Goal: Check status: Check status

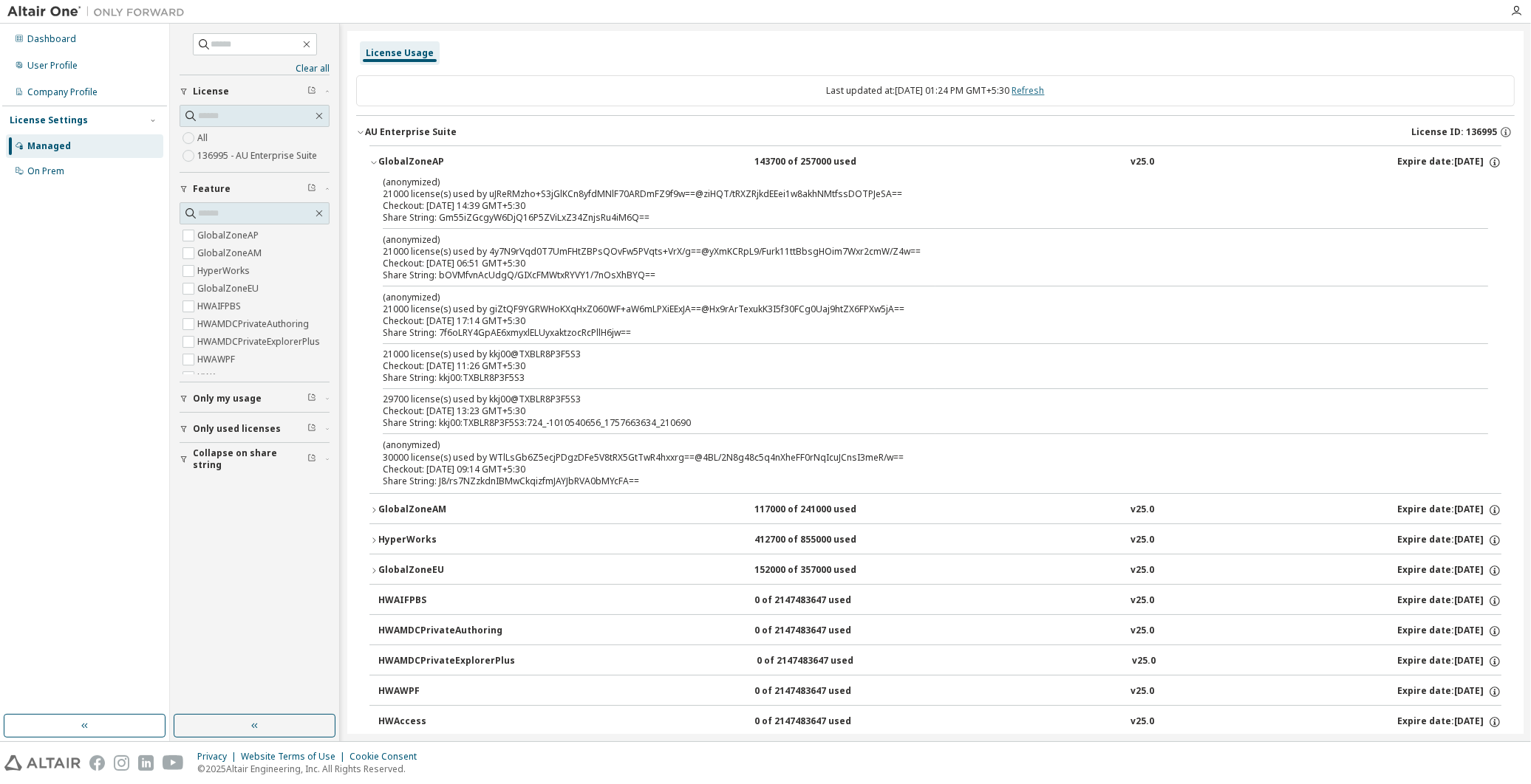
click at [1045, 92] on link "Refresh" at bounding box center [1028, 90] width 33 height 12
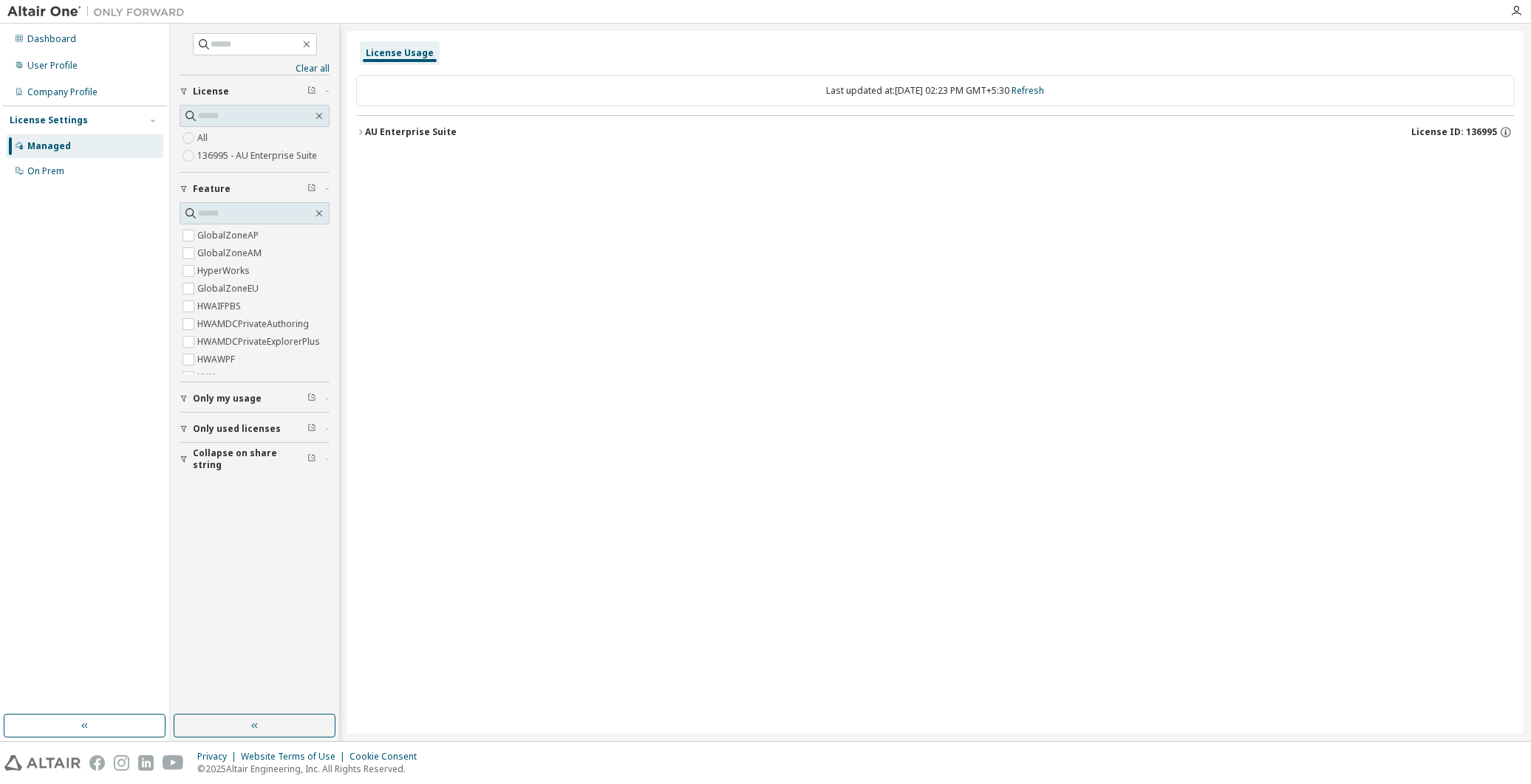
click at [359, 126] on button "AU Enterprise Suite License ID: 136995" at bounding box center [935, 133] width 1158 height 33
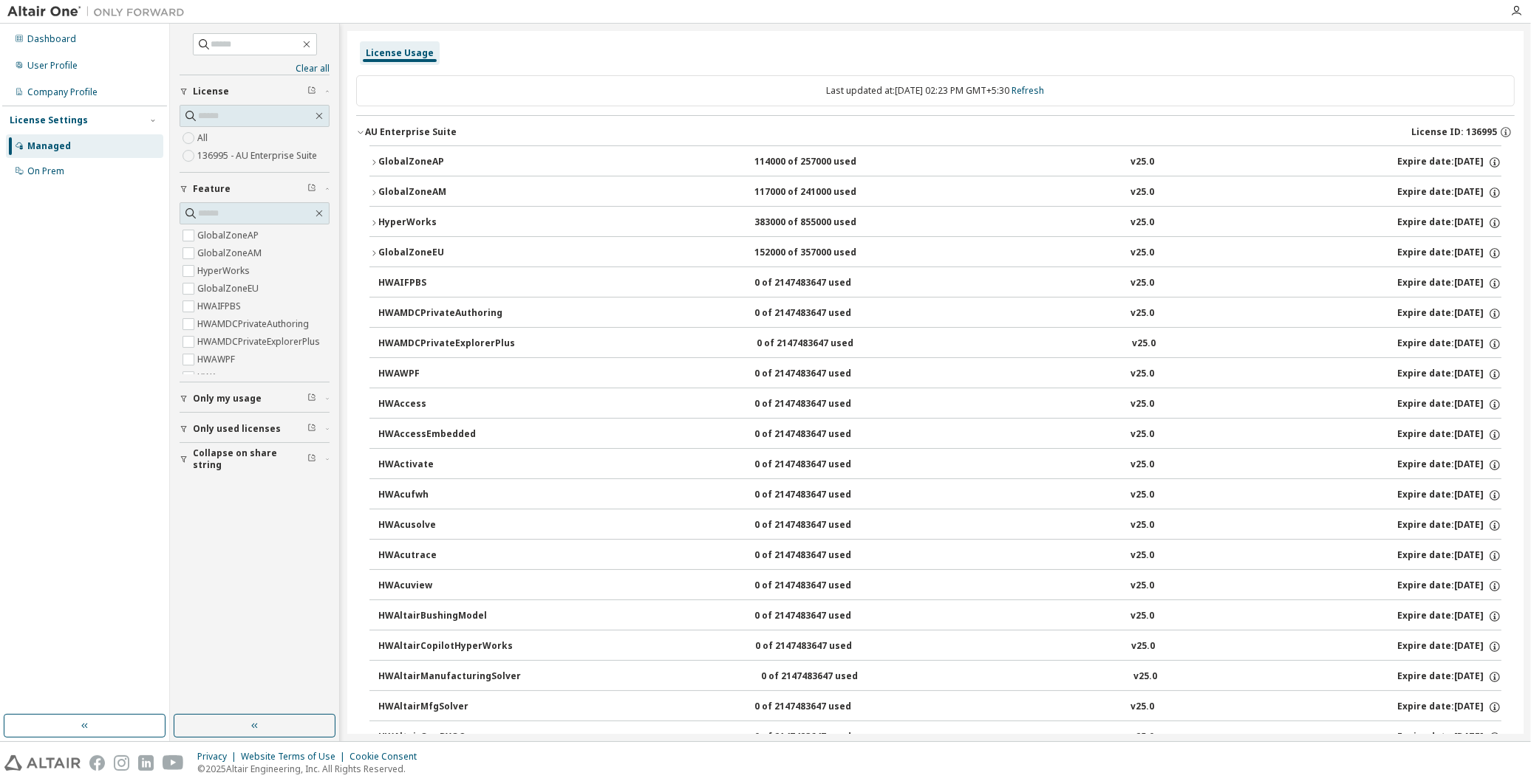
click at [374, 160] on icon "button" at bounding box center [373, 162] width 9 height 9
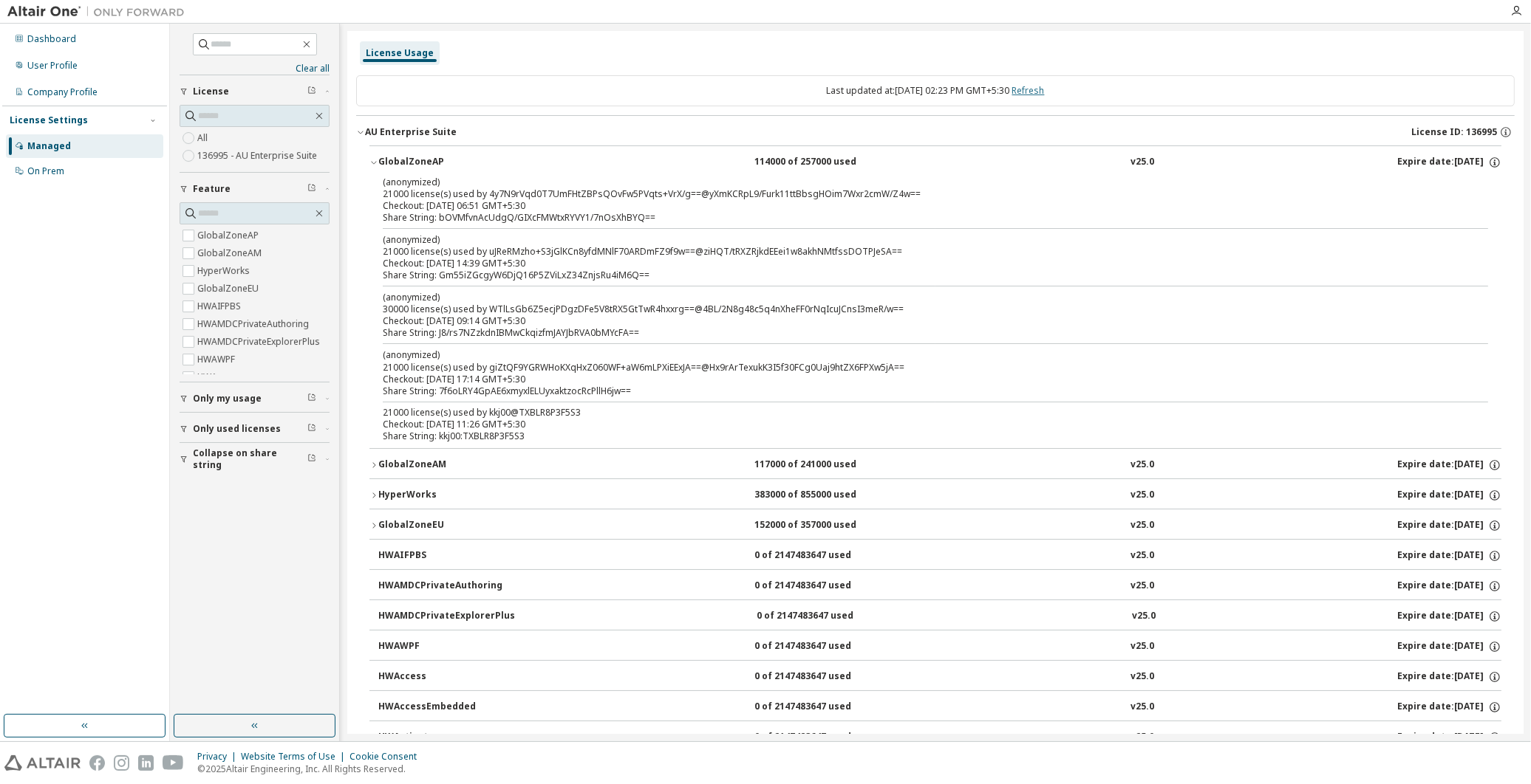
click at [1045, 92] on link "Refresh" at bounding box center [1028, 90] width 33 height 12
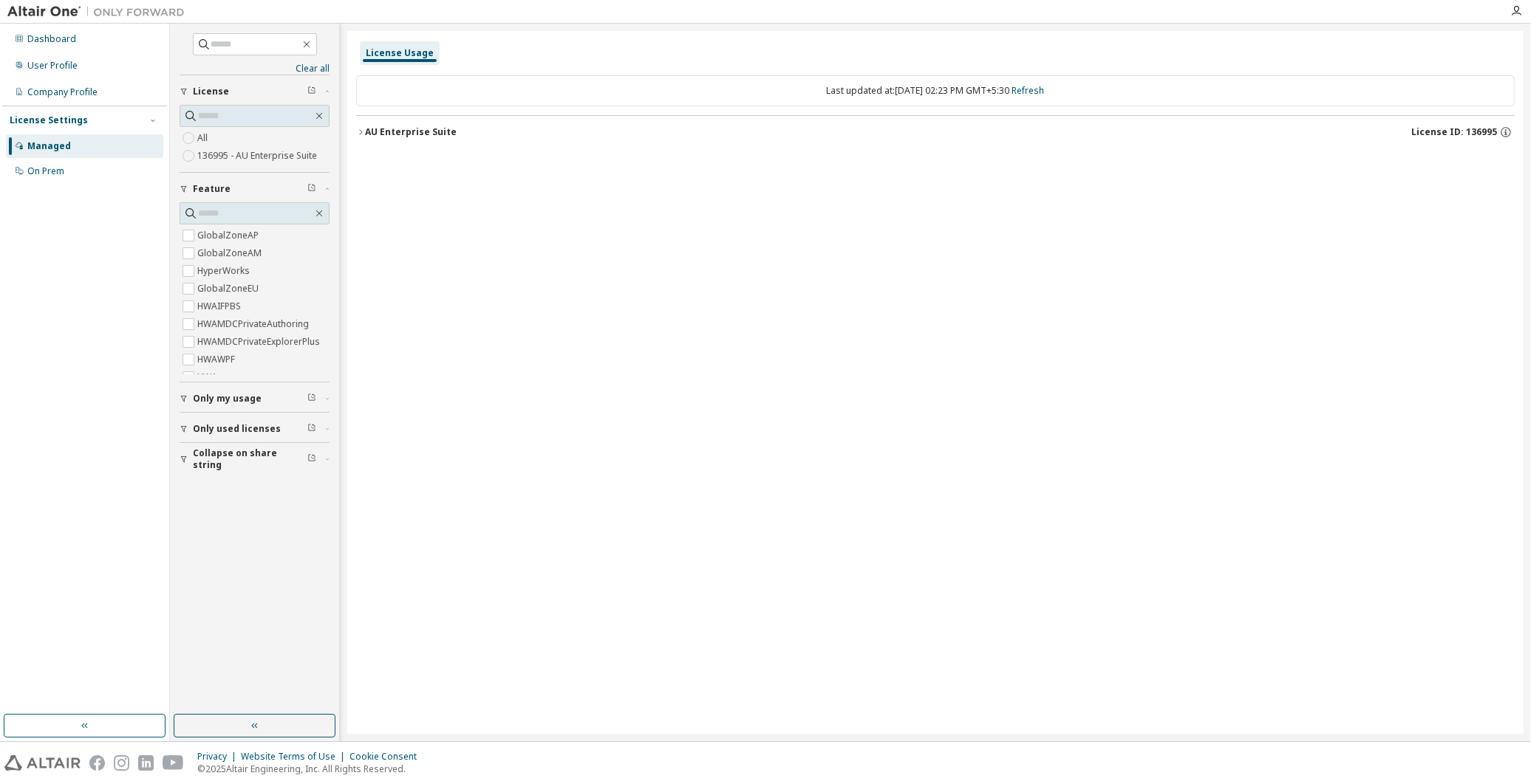
click at [364, 128] on icon "button" at bounding box center [360, 132] width 9 height 9
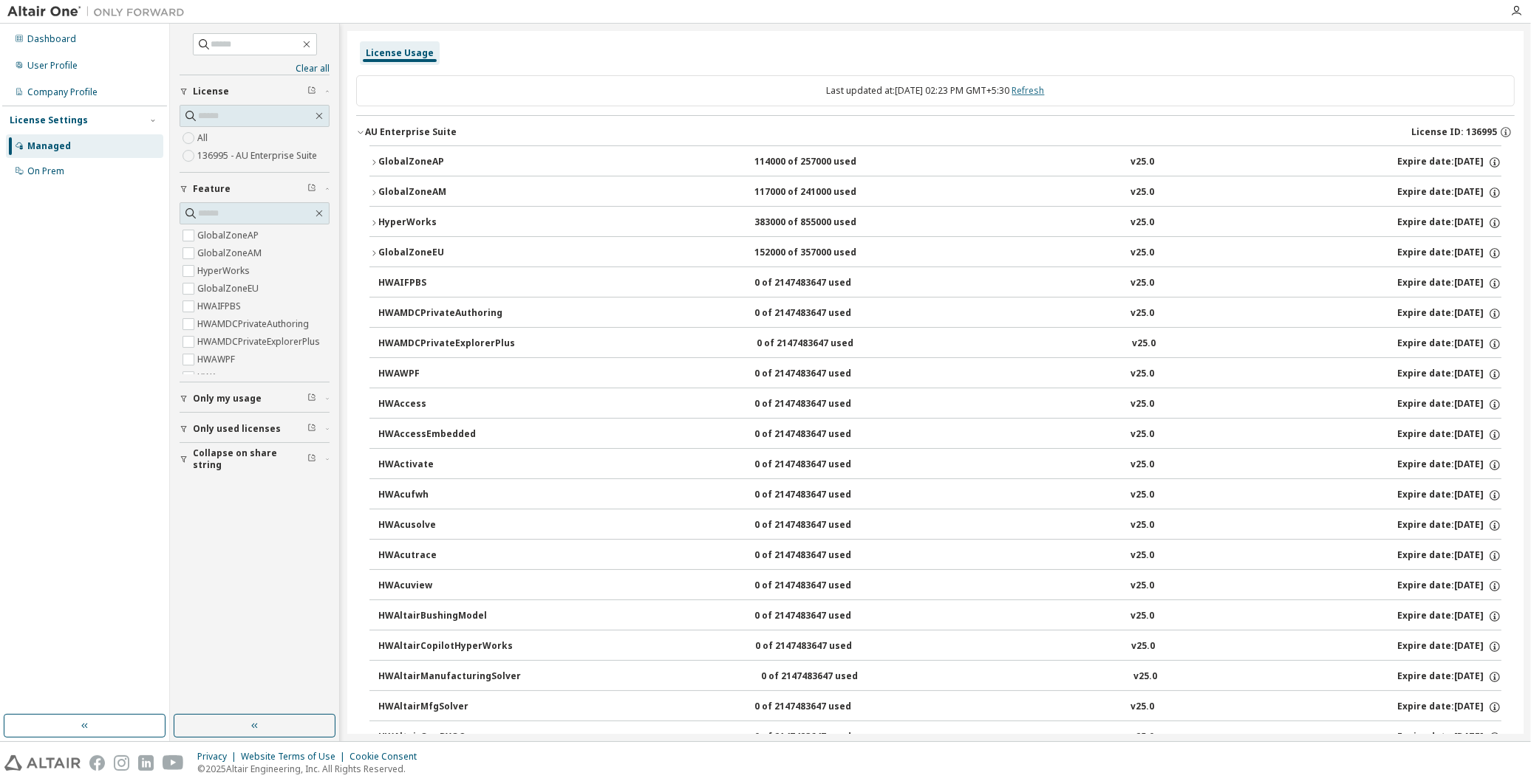
click at [1045, 88] on link "Refresh" at bounding box center [1028, 90] width 33 height 12
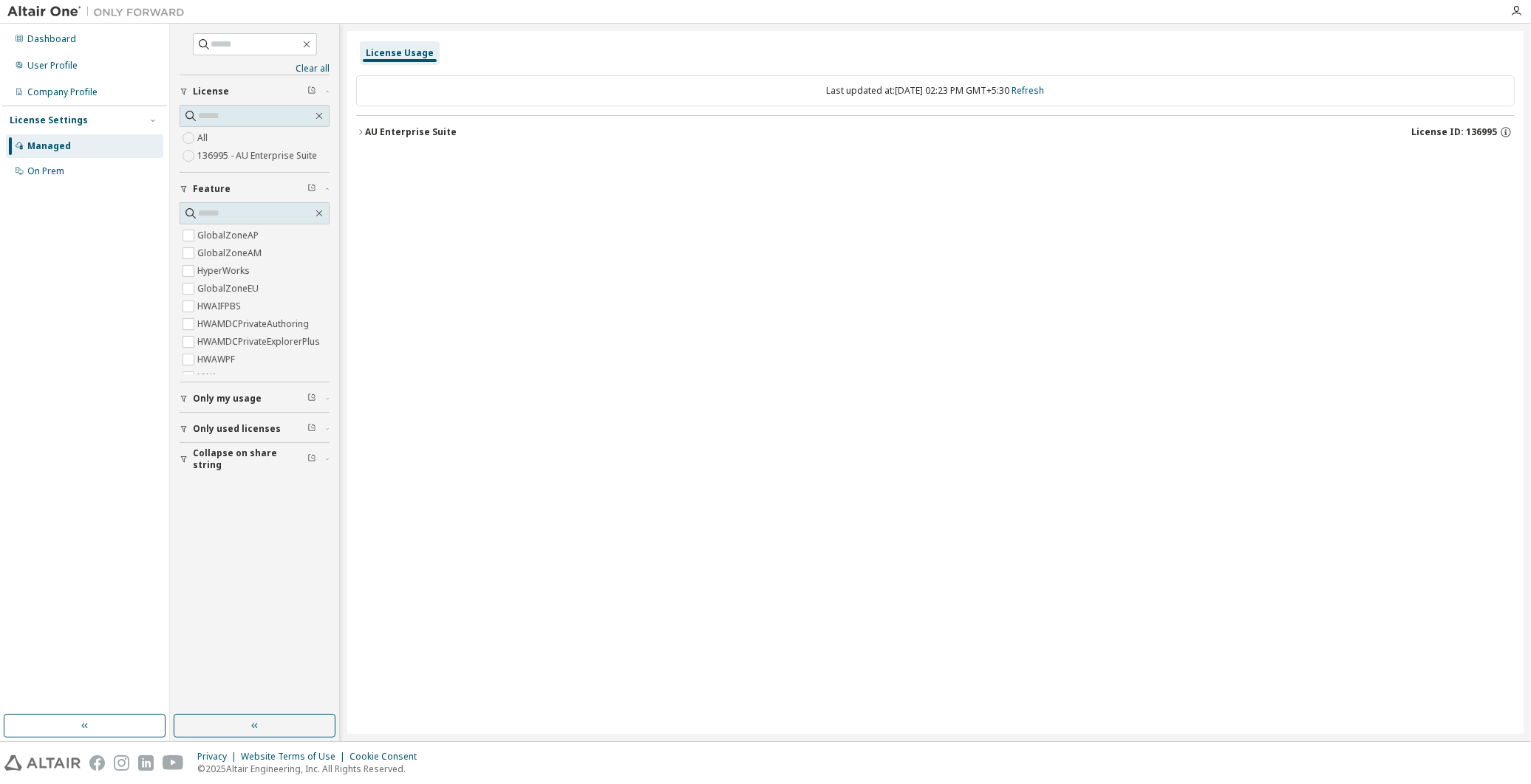
click at [362, 131] on icon "button" at bounding box center [360, 132] width 9 height 9
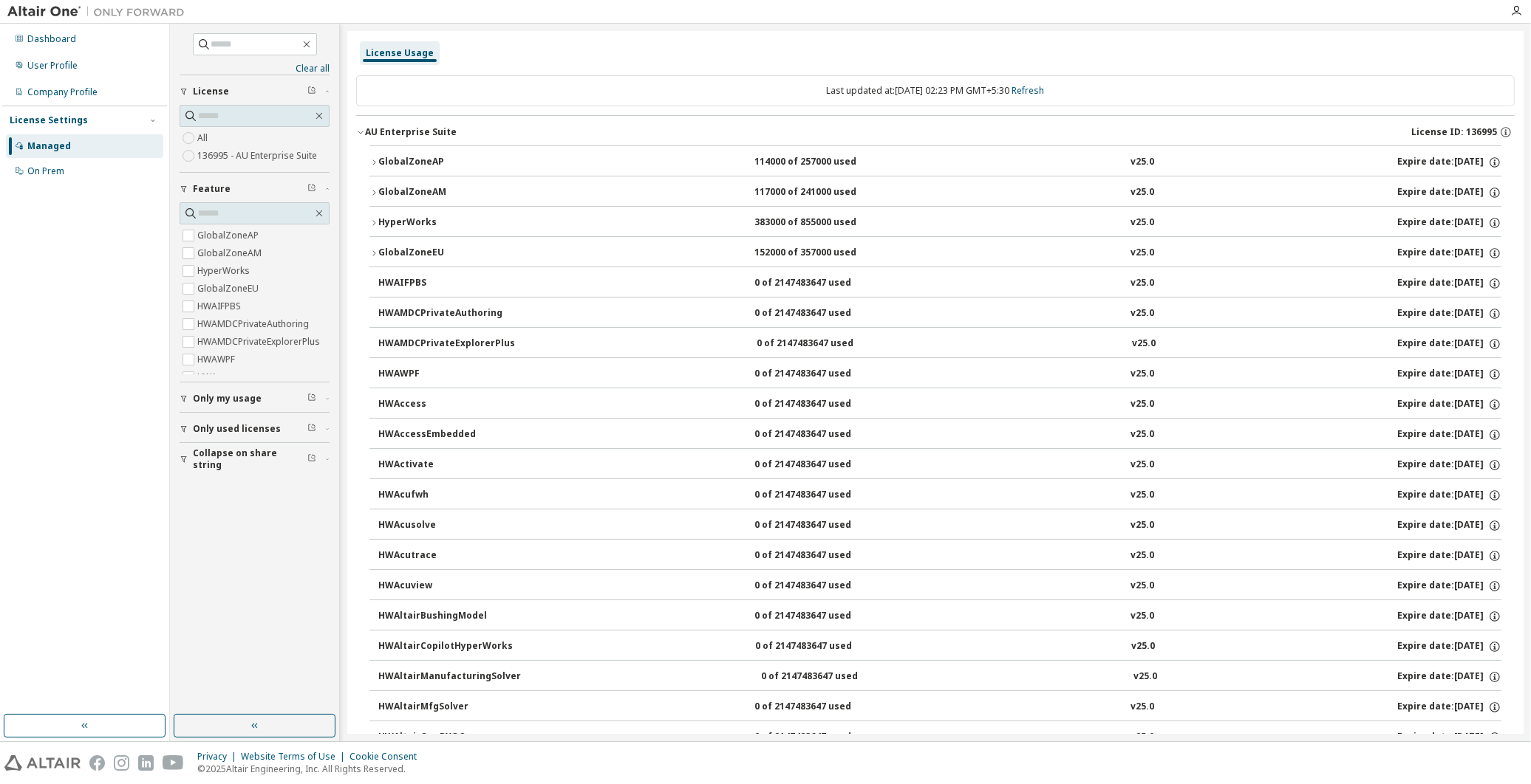
click at [375, 158] on icon "button" at bounding box center [373, 162] width 9 height 9
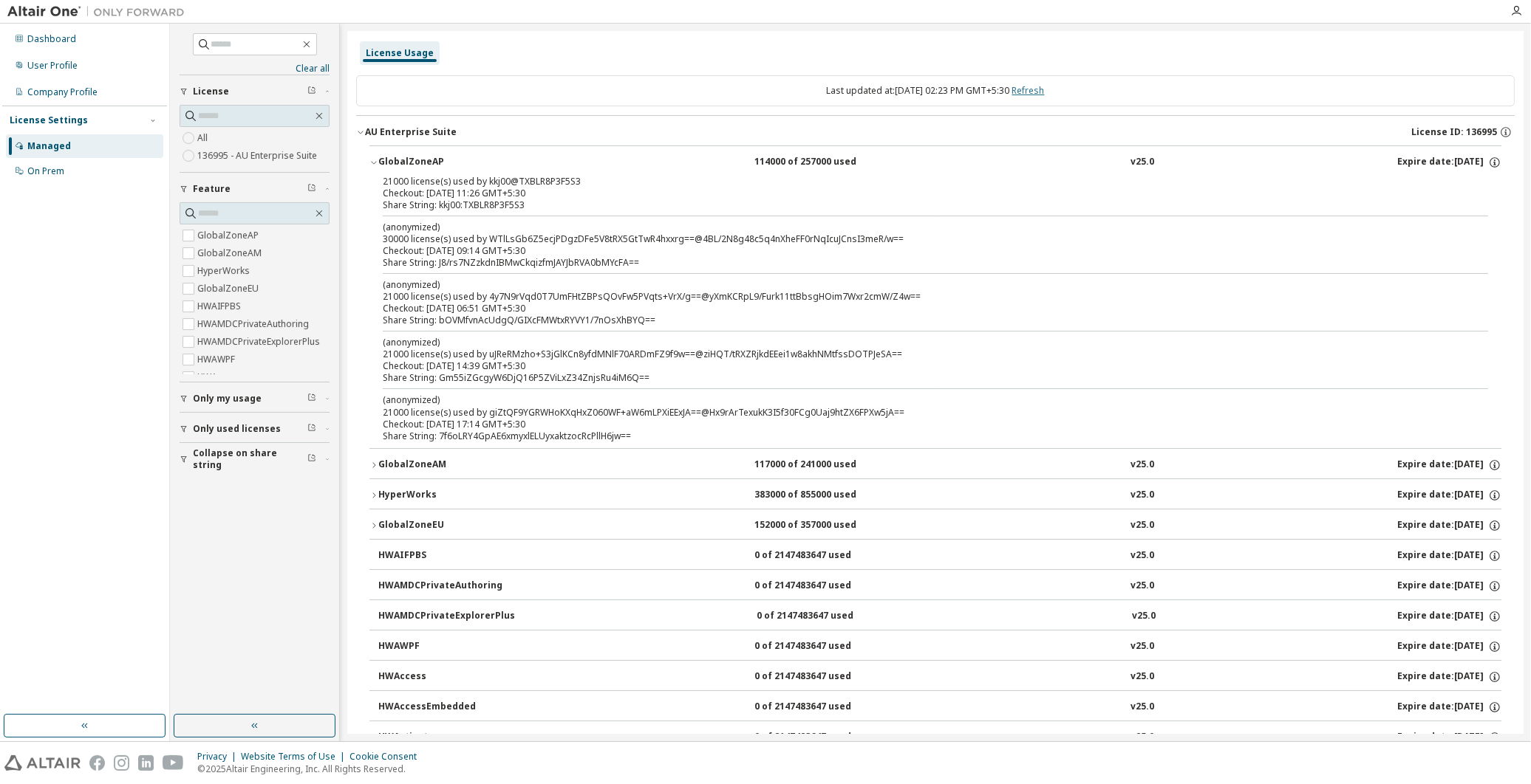
click at [1045, 90] on link "Refresh" at bounding box center [1028, 90] width 33 height 12
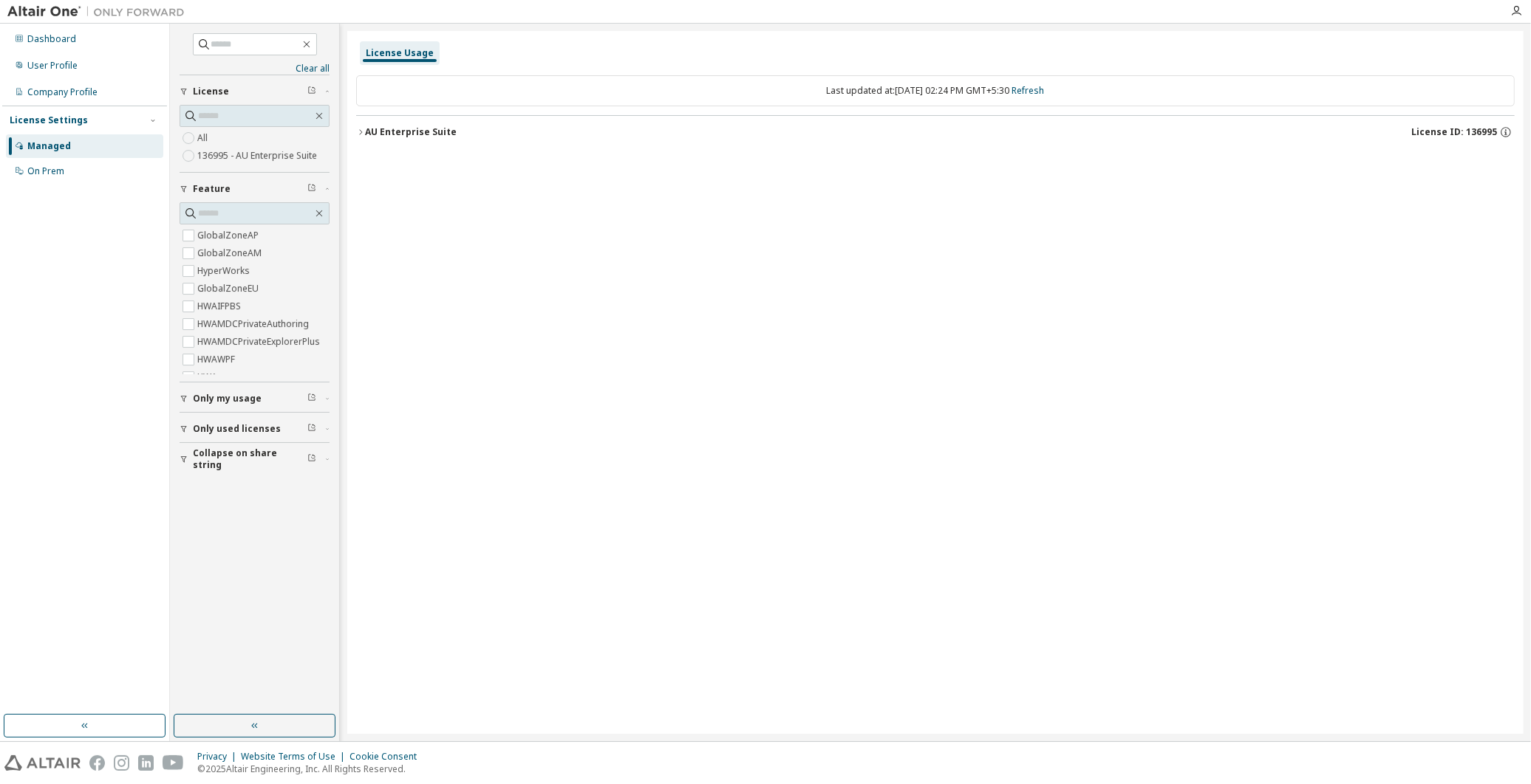
click at [359, 128] on icon "button" at bounding box center [360, 132] width 9 height 9
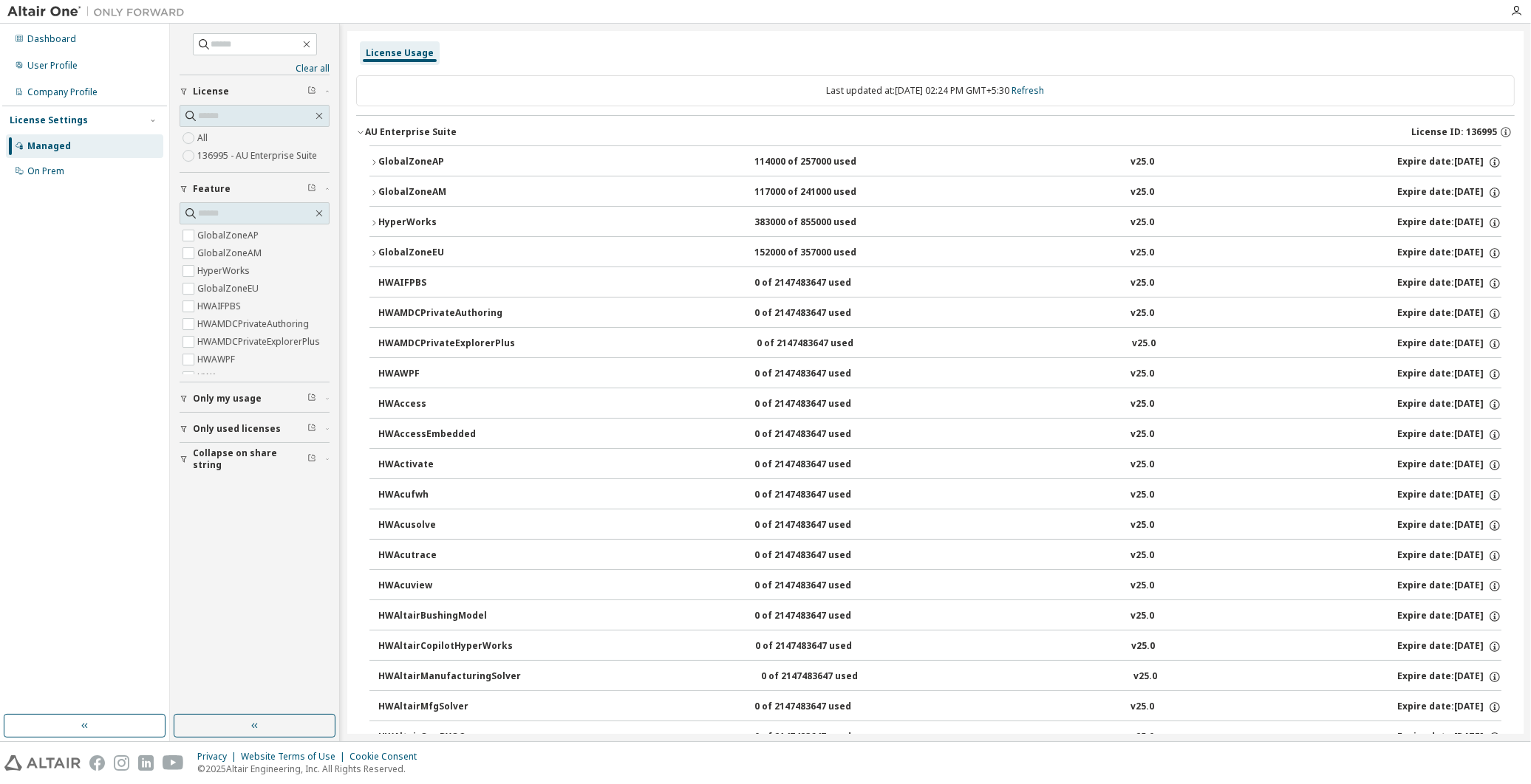
click at [359, 128] on icon "button" at bounding box center [360, 132] width 9 height 9
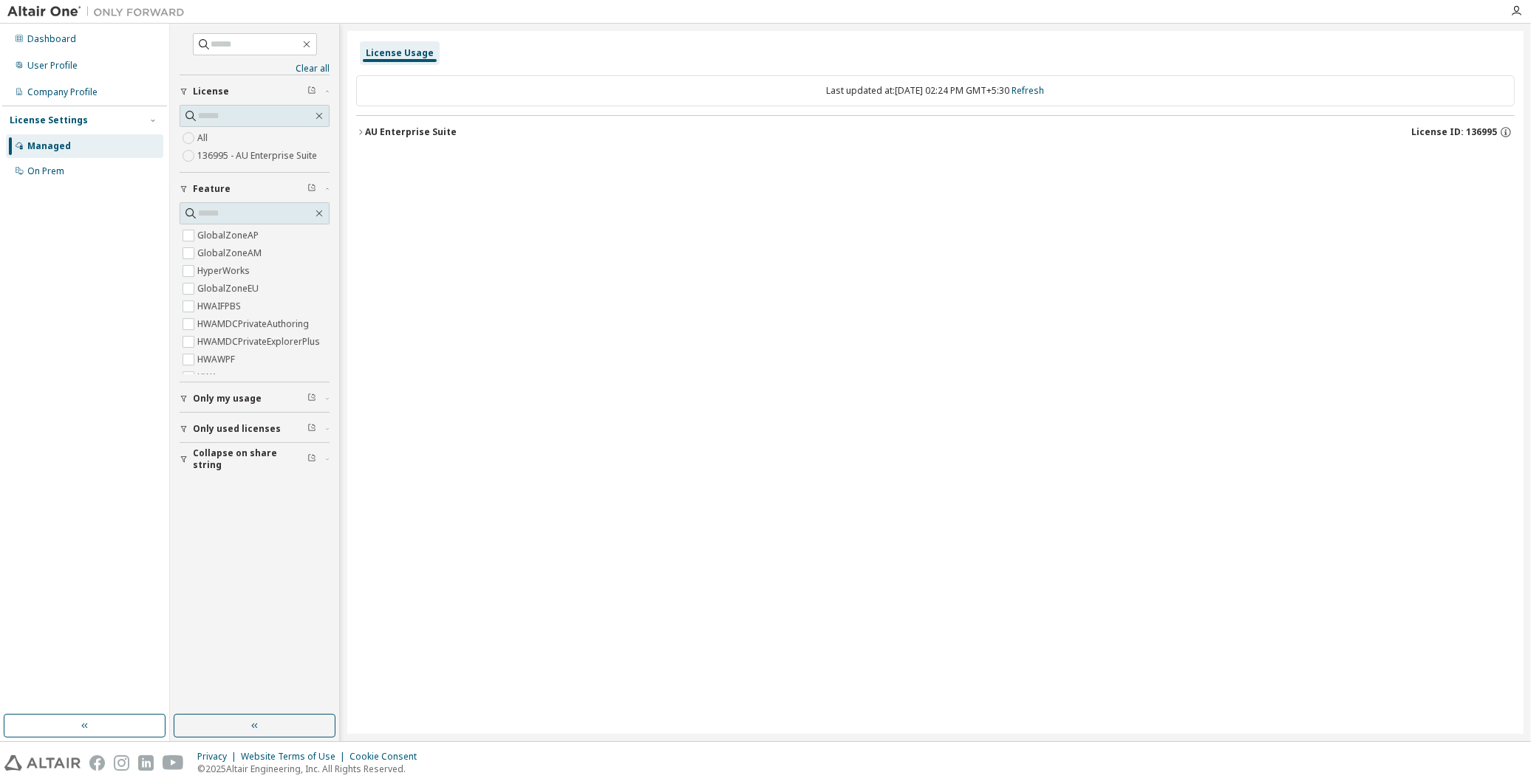
click at [359, 128] on icon "button" at bounding box center [360, 132] width 9 height 9
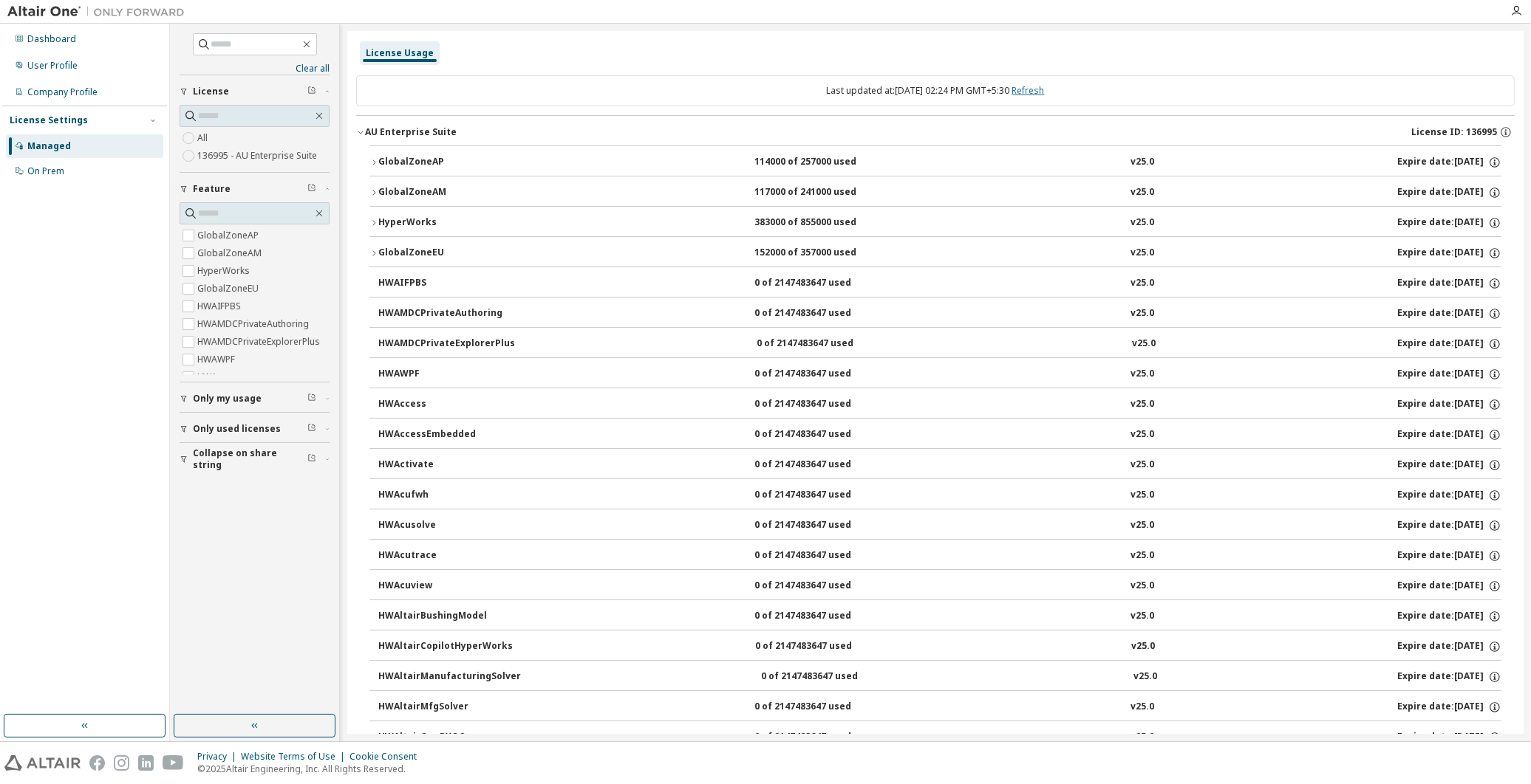
click at [1045, 93] on link "Refresh" at bounding box center [1028, 90] width 33 height 12
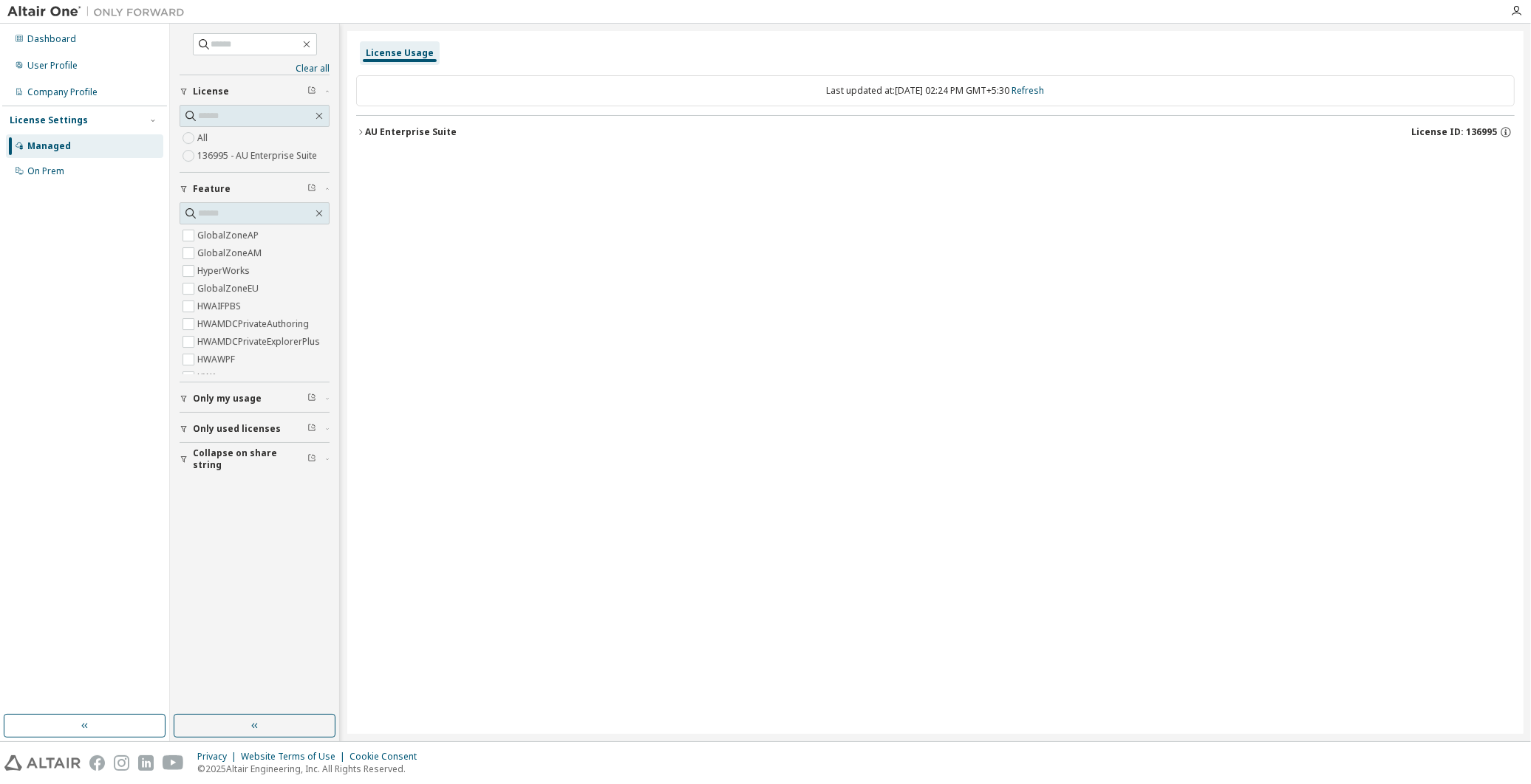
click at [362, 130] on icon "button" at bounding box center [360, 132] width 9 height 9
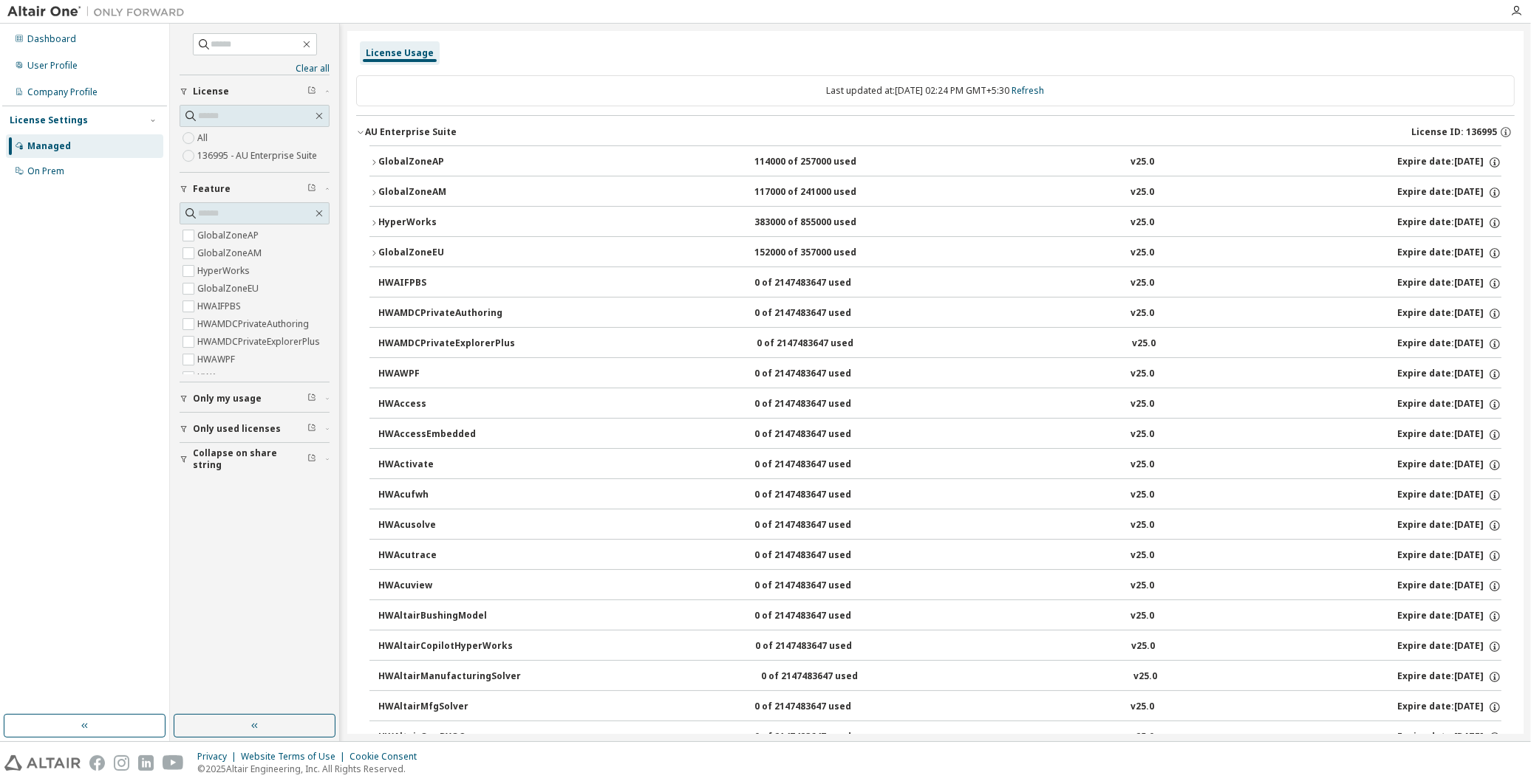
click at [377, 160] on icon "button" at bounding box center [373, 162] width 9 height 9
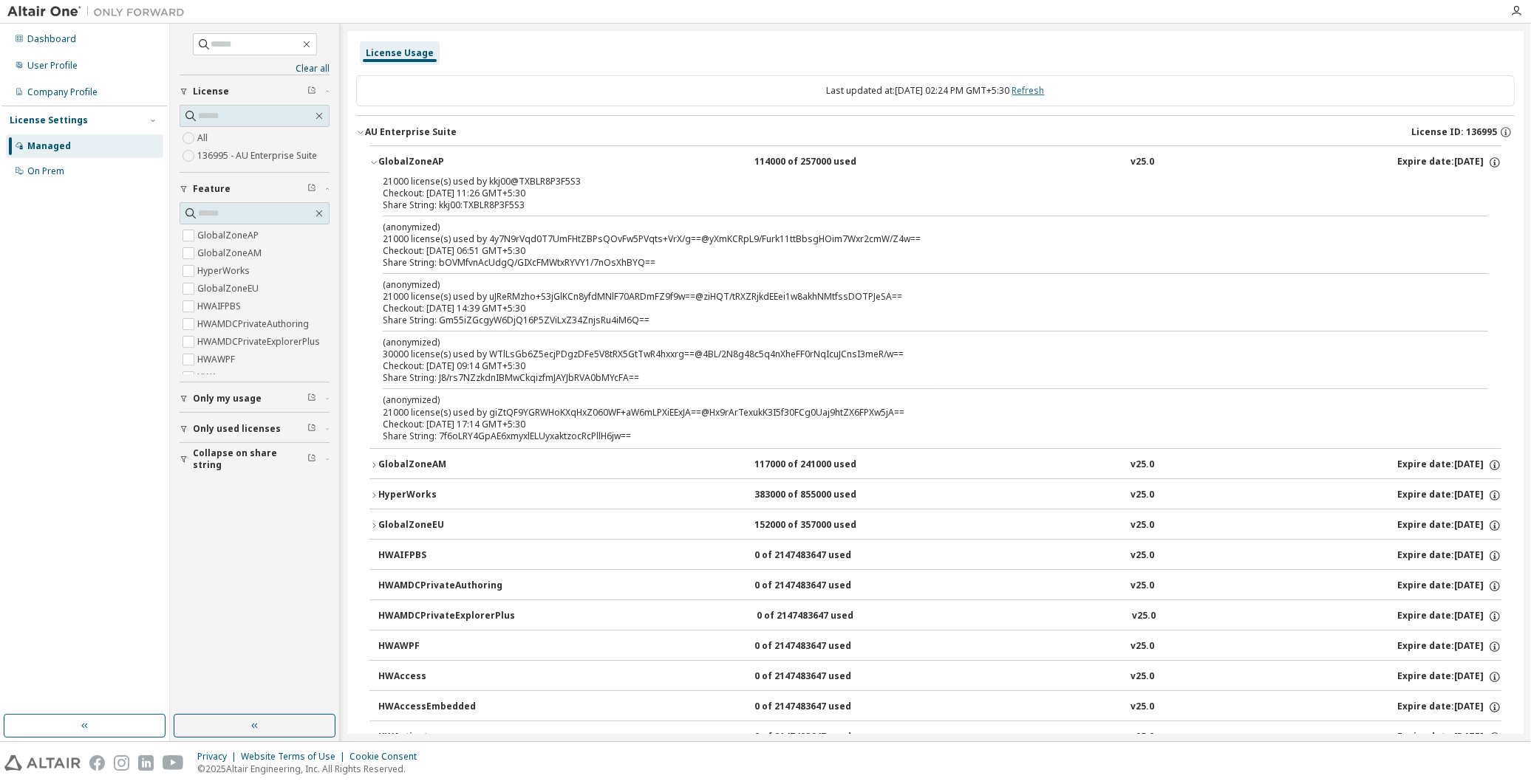
click at [1045, 93] on link "Refresh" at bounding box center [1028, 90] width 33 height 12
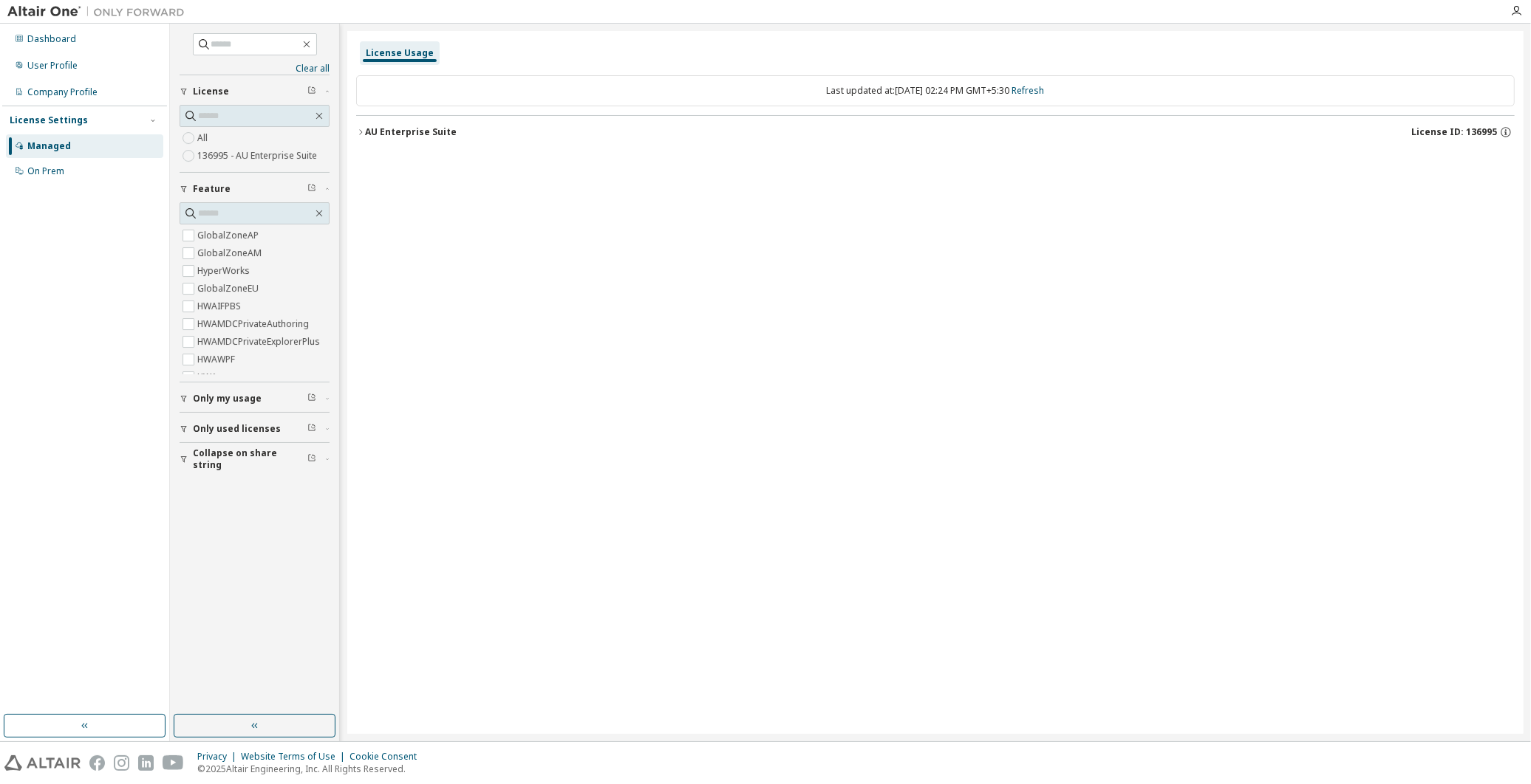
click at [364, 128] on icon "button" at bounding box center [360, 132] width 9 height 9
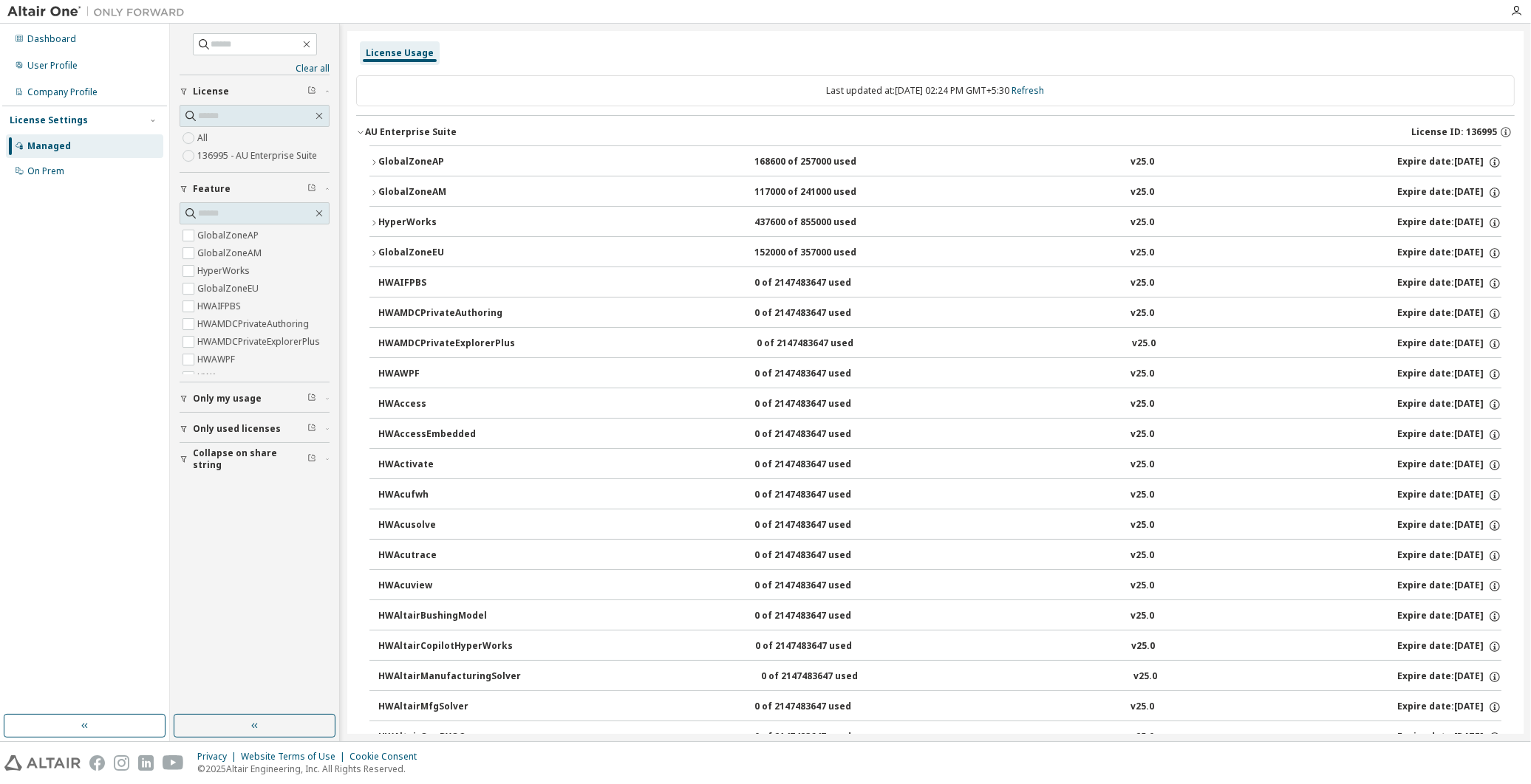
click at [373, 159] on icon "button" at bounding box center [373, 162] width 9 height 9
